Goal: Check status: Check status

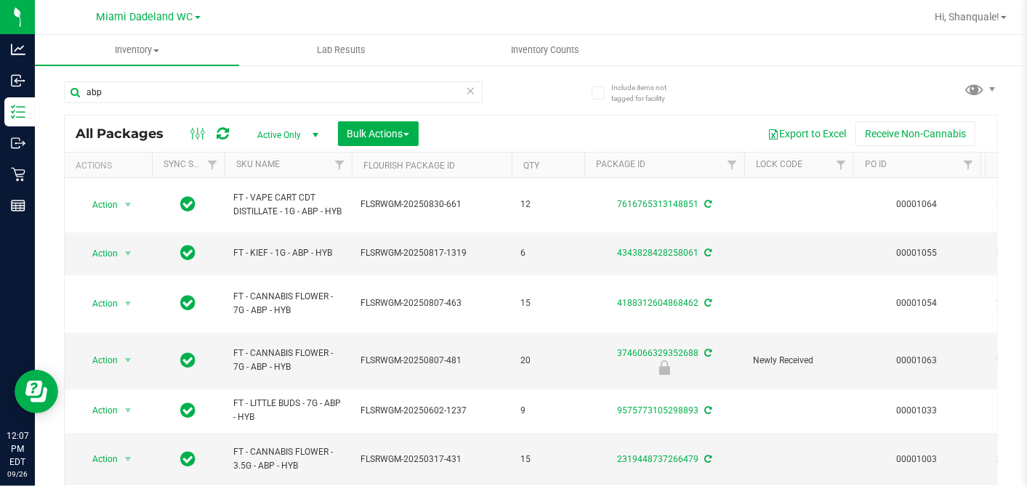
scroll to position [1, 0]
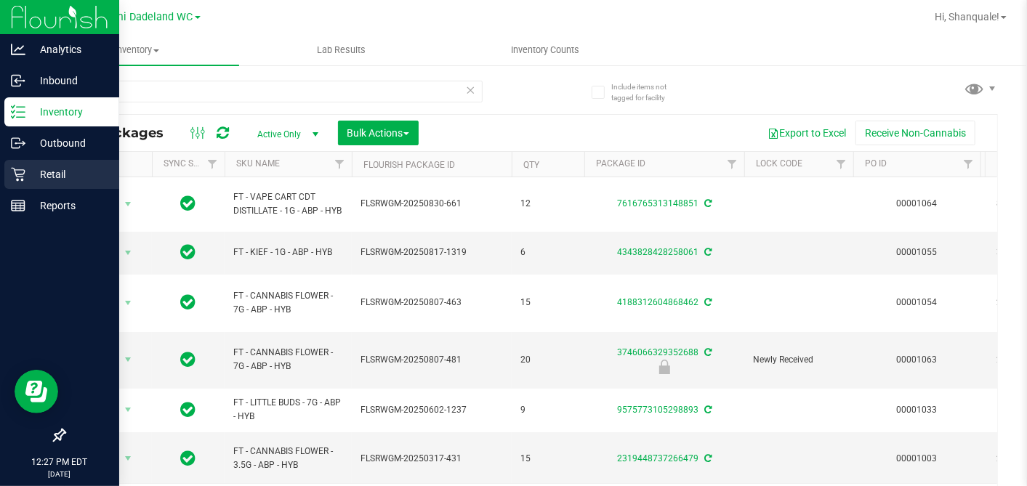
click at [31, 176] on p "Retail" at bounding box center [68, 174] width 87 height 17
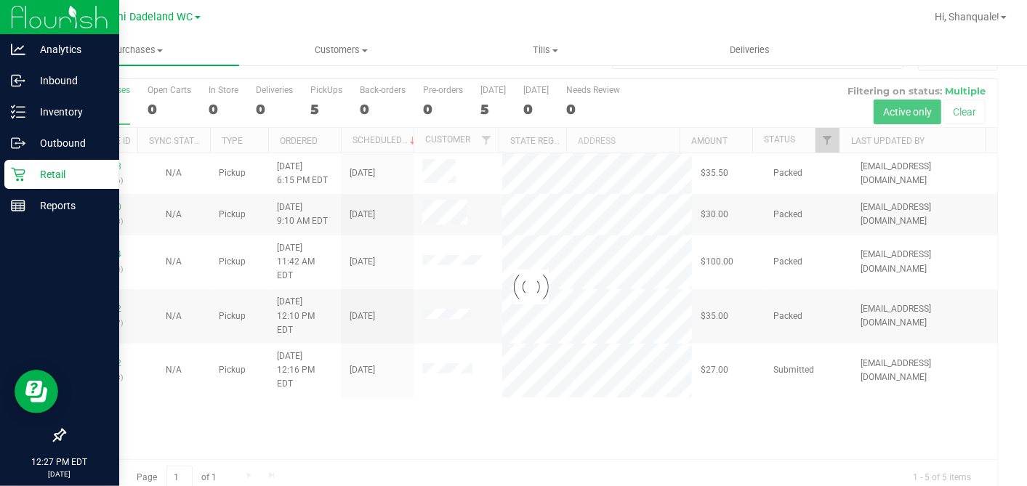
scroll to position [54, 0]
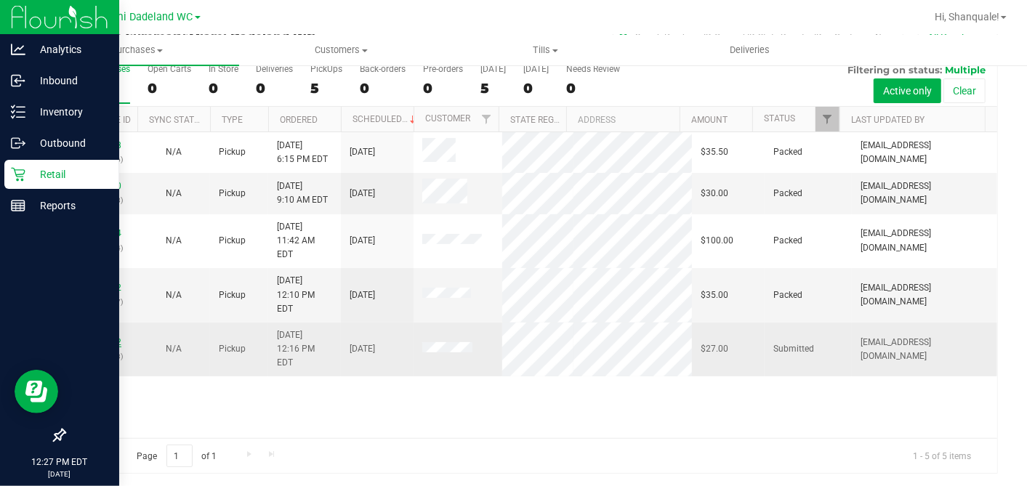
click at [103, 337] on link "12008482" at bounding box center [101, 342] width 41 height 10
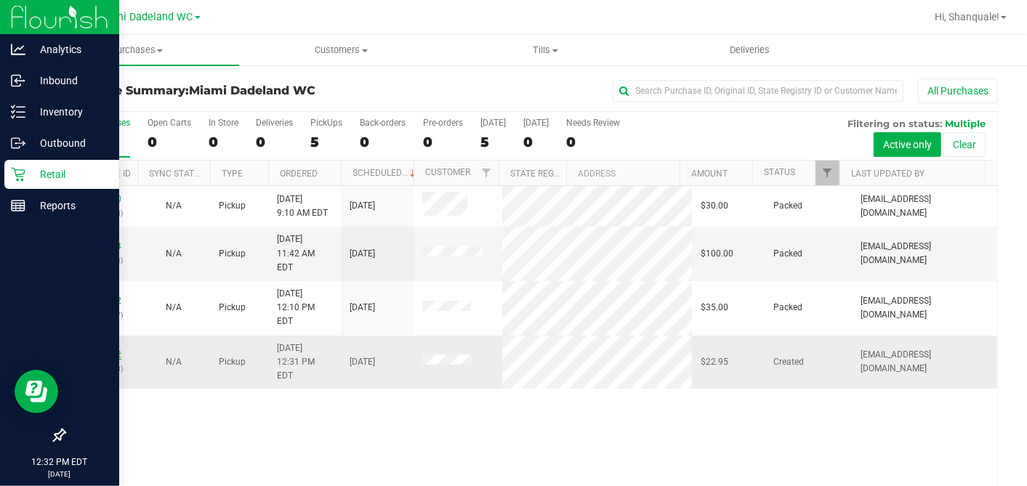
click at [116, 350] on link "12008482" at bounding box center [101, 355] width 41 height 10
